Goal: Check status

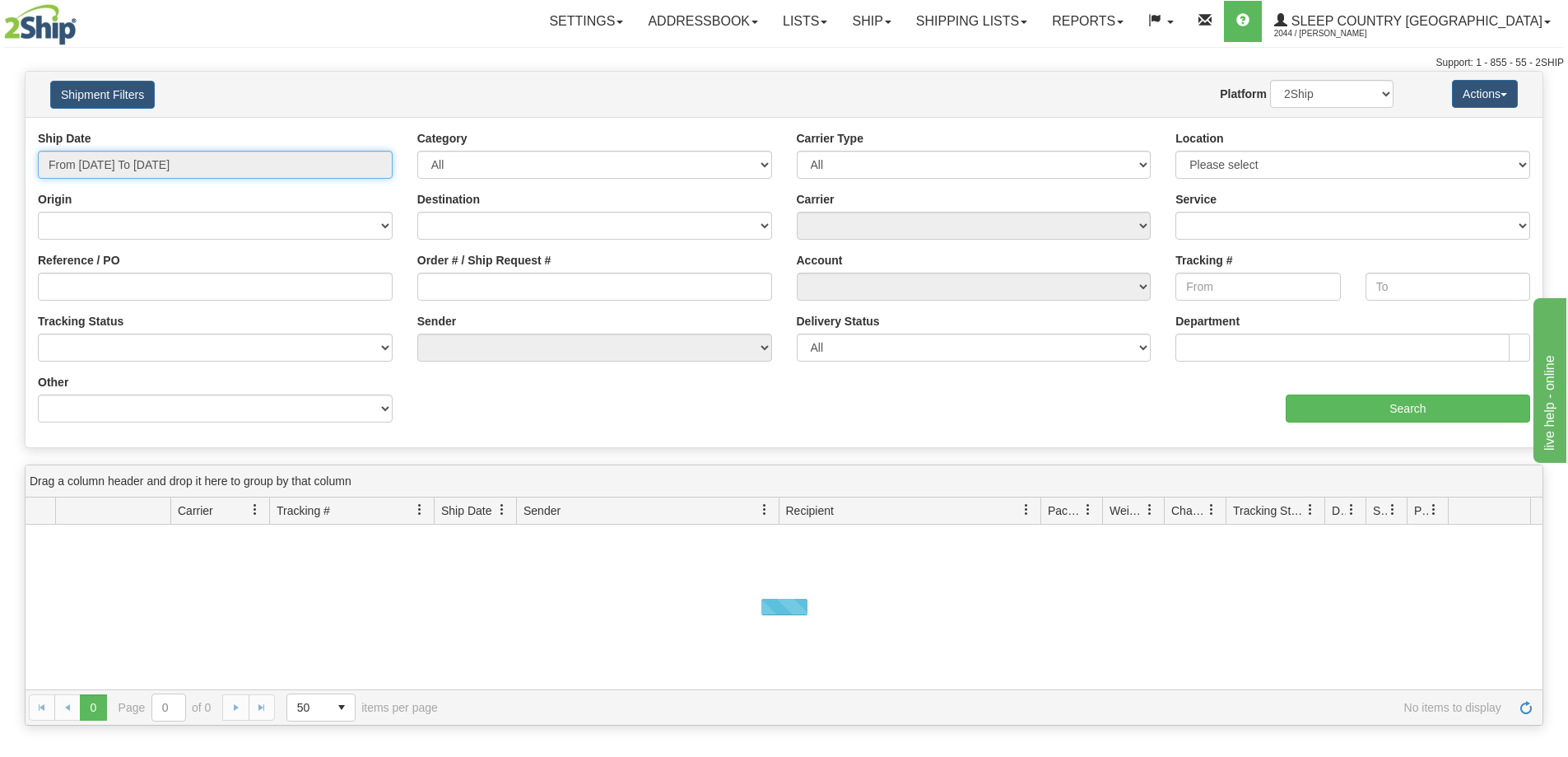
click at [220, 164] on input "From [DATE] To [DATE]" at bounding box center [215, 164] width 355 height 28
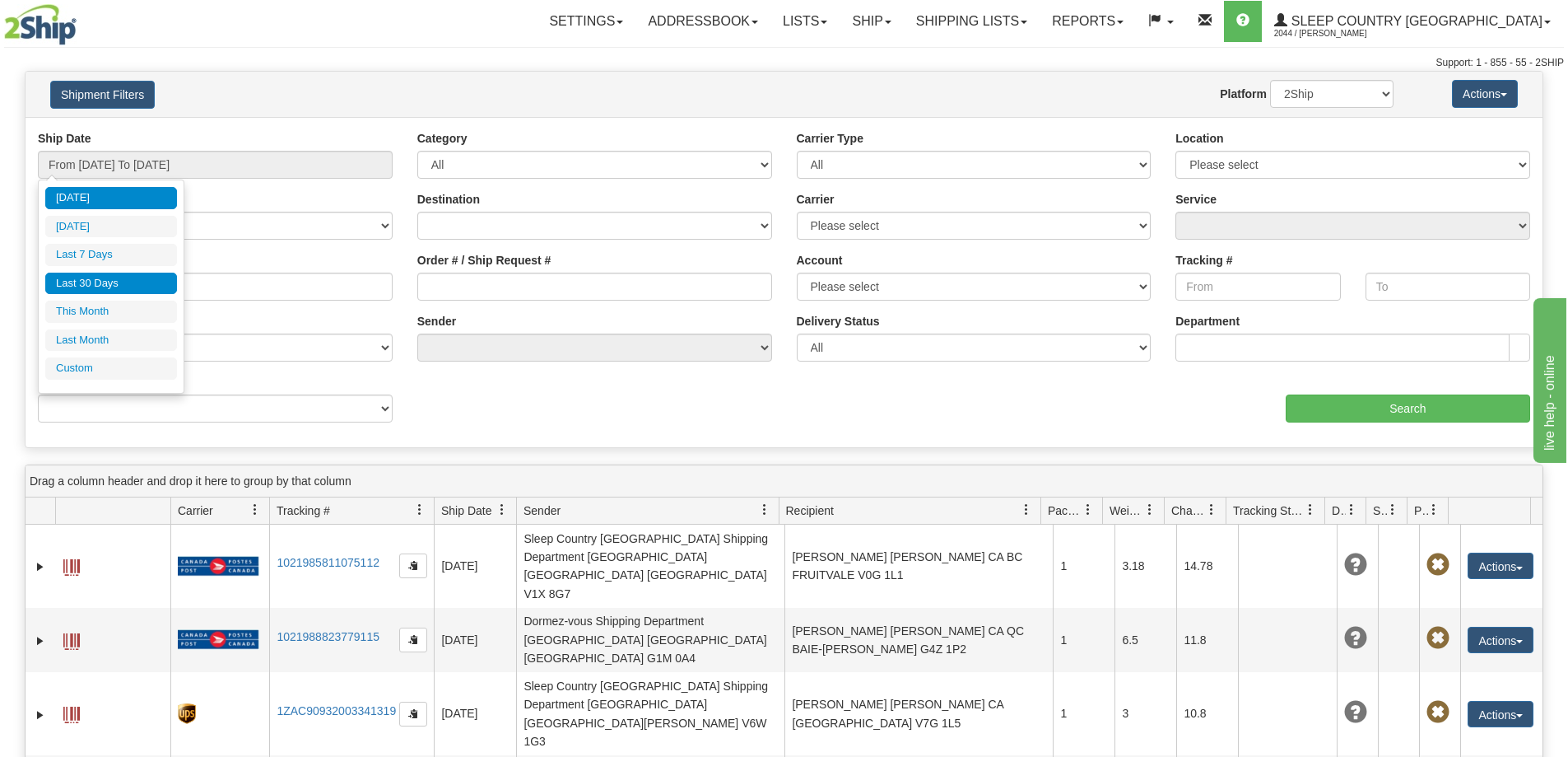
click at [129, 287] on li "Last 30 Days" at bounding box center [111, 283] width 131 height 22
type input "From [DATE] To [DATE]"
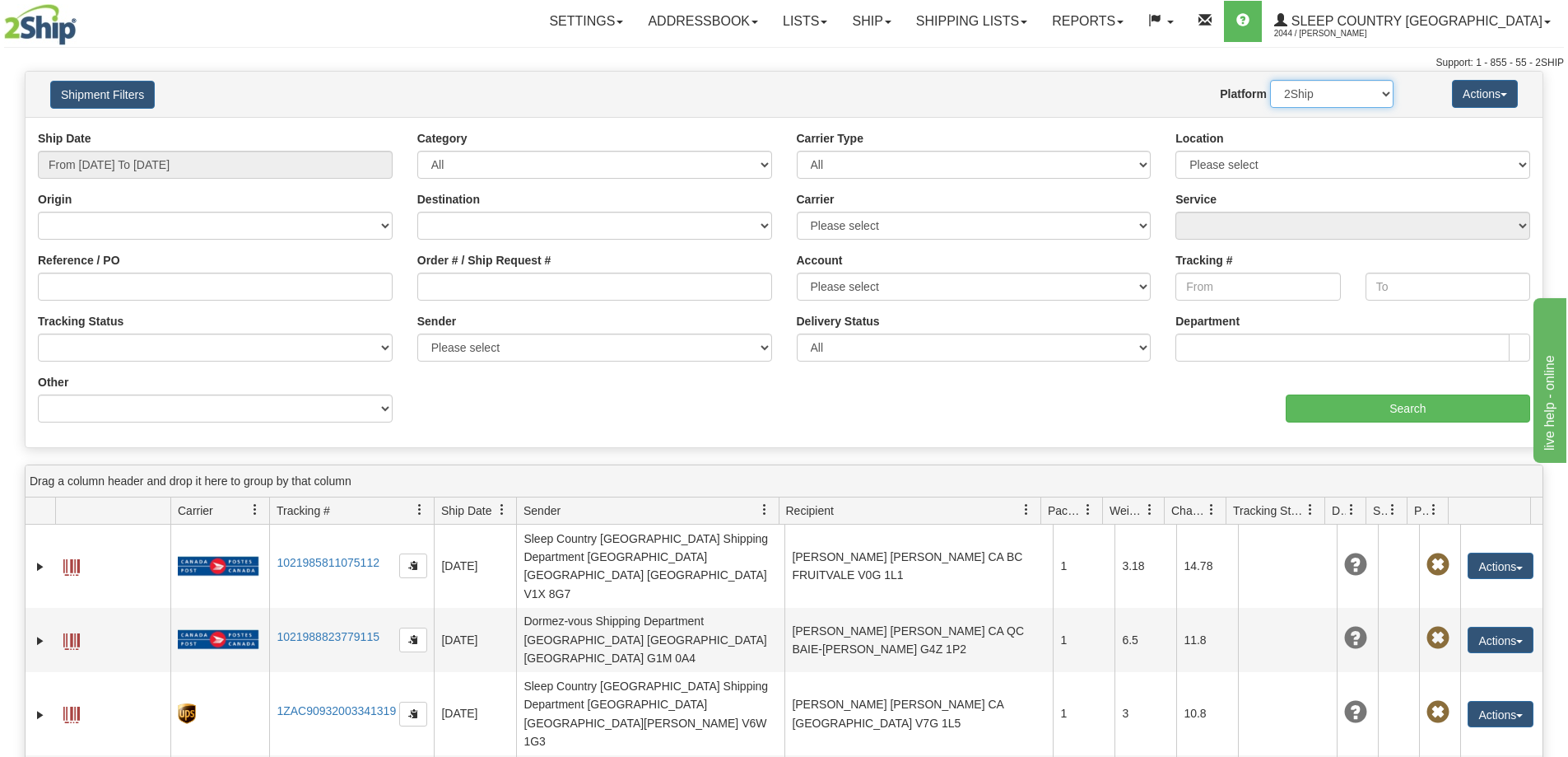
click at [1383, 88] on select "2Ship Imported" at bounding box center [1332, 93] width 124 height 28
click at [107, 284] on input "Reference / PO" at bounding box center [215, 286] width 355 height 28
paste input "9000I077913"
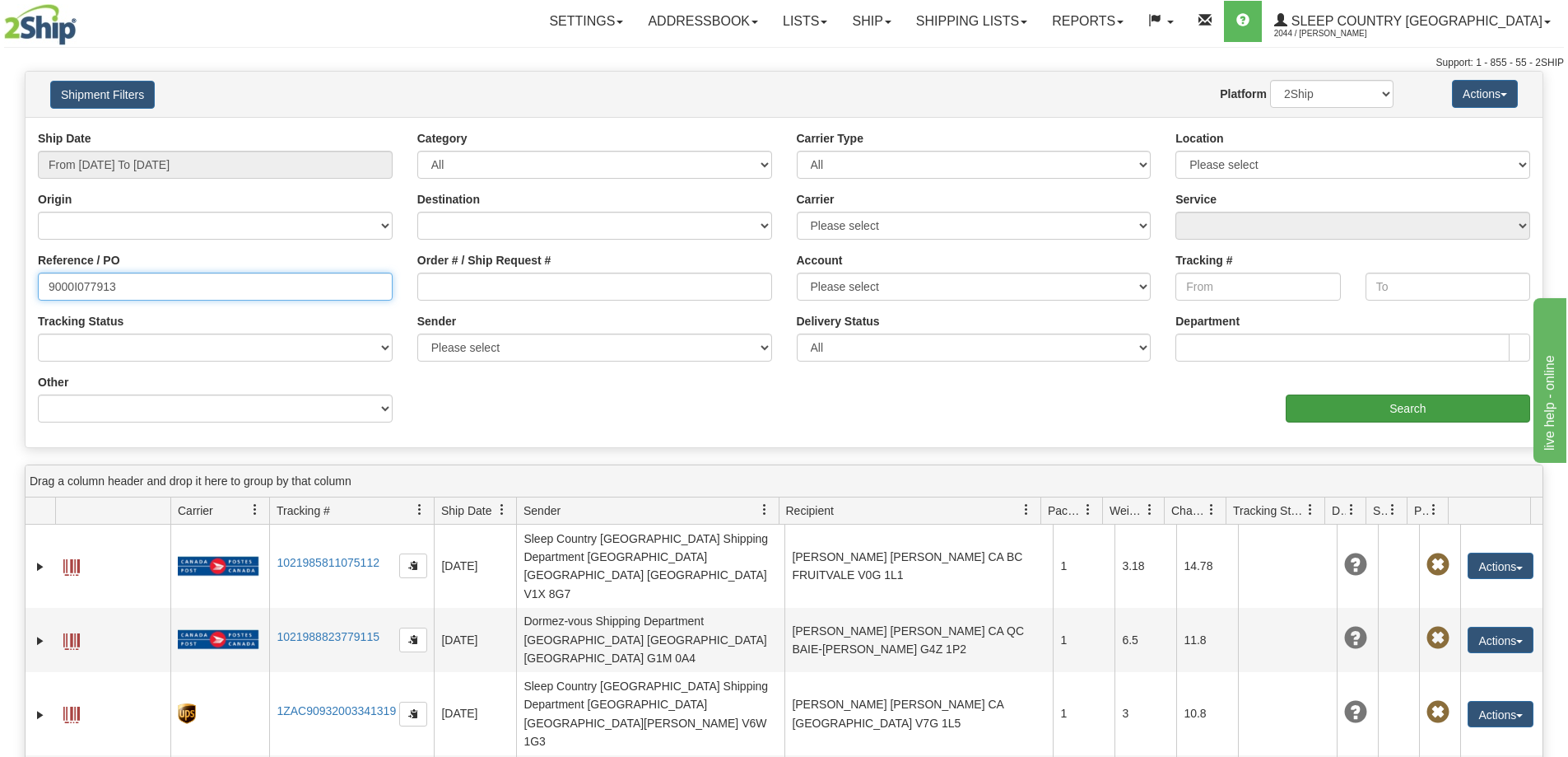
type input "9000I077913"
click at [1440, 408] on input "Search" at bounding box center [1408, 408] width 245 height 28
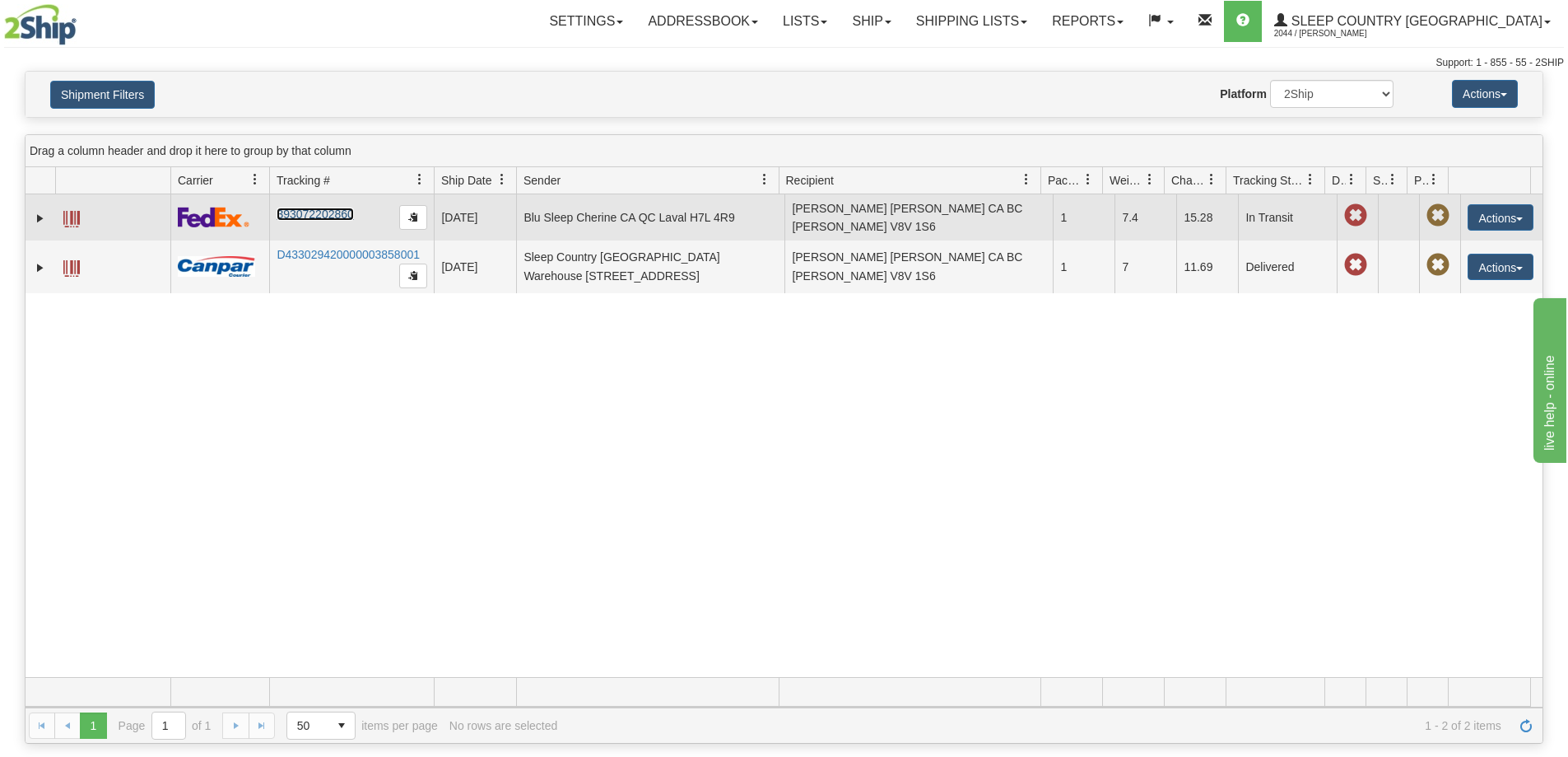
click at [319, 208] on link "393072202860" at bounding box center [315, 214] width 76 height 13
